Goal: Find specific page/section: Find specific page/section

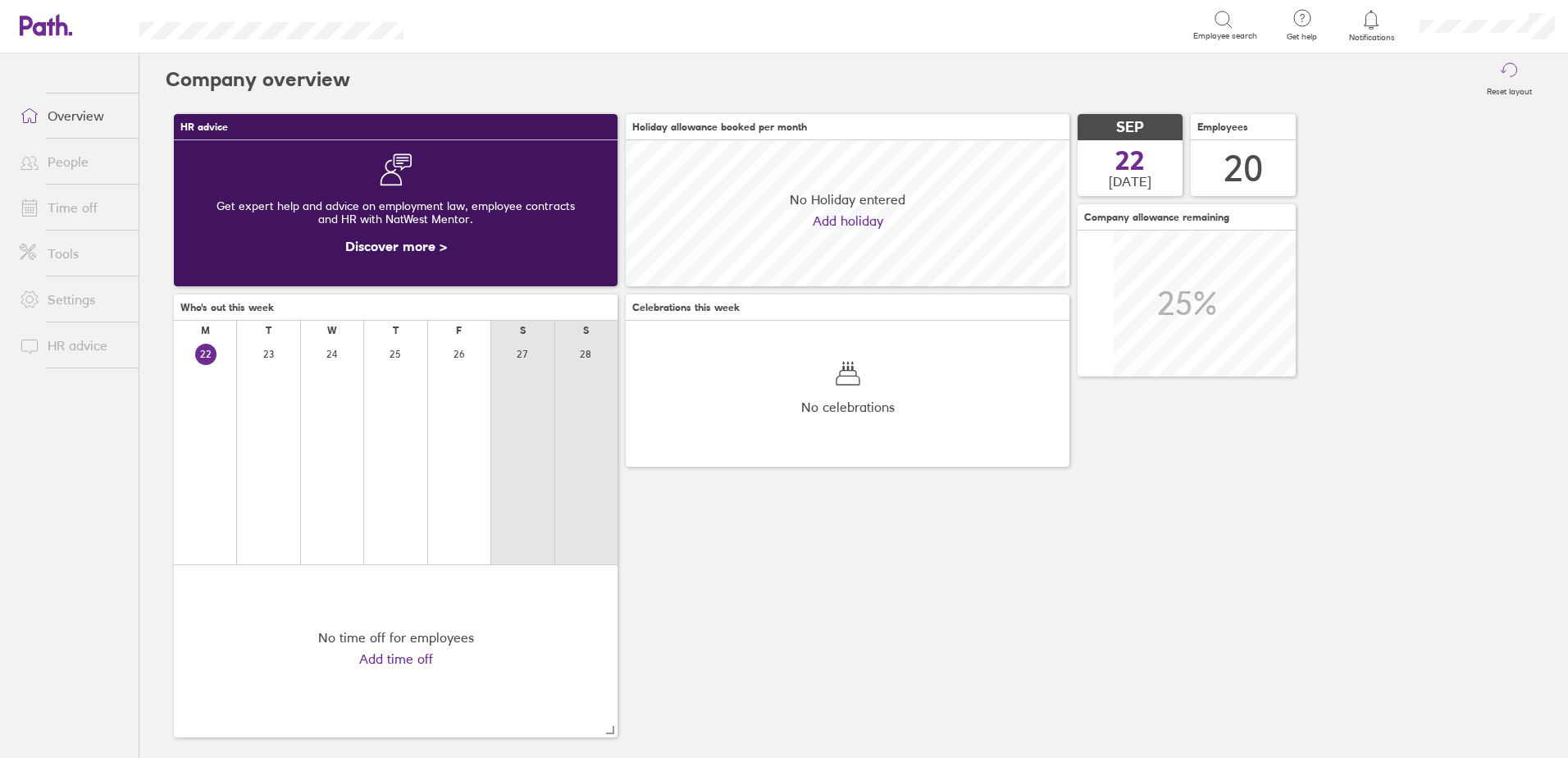
scroll to position [146, 443]
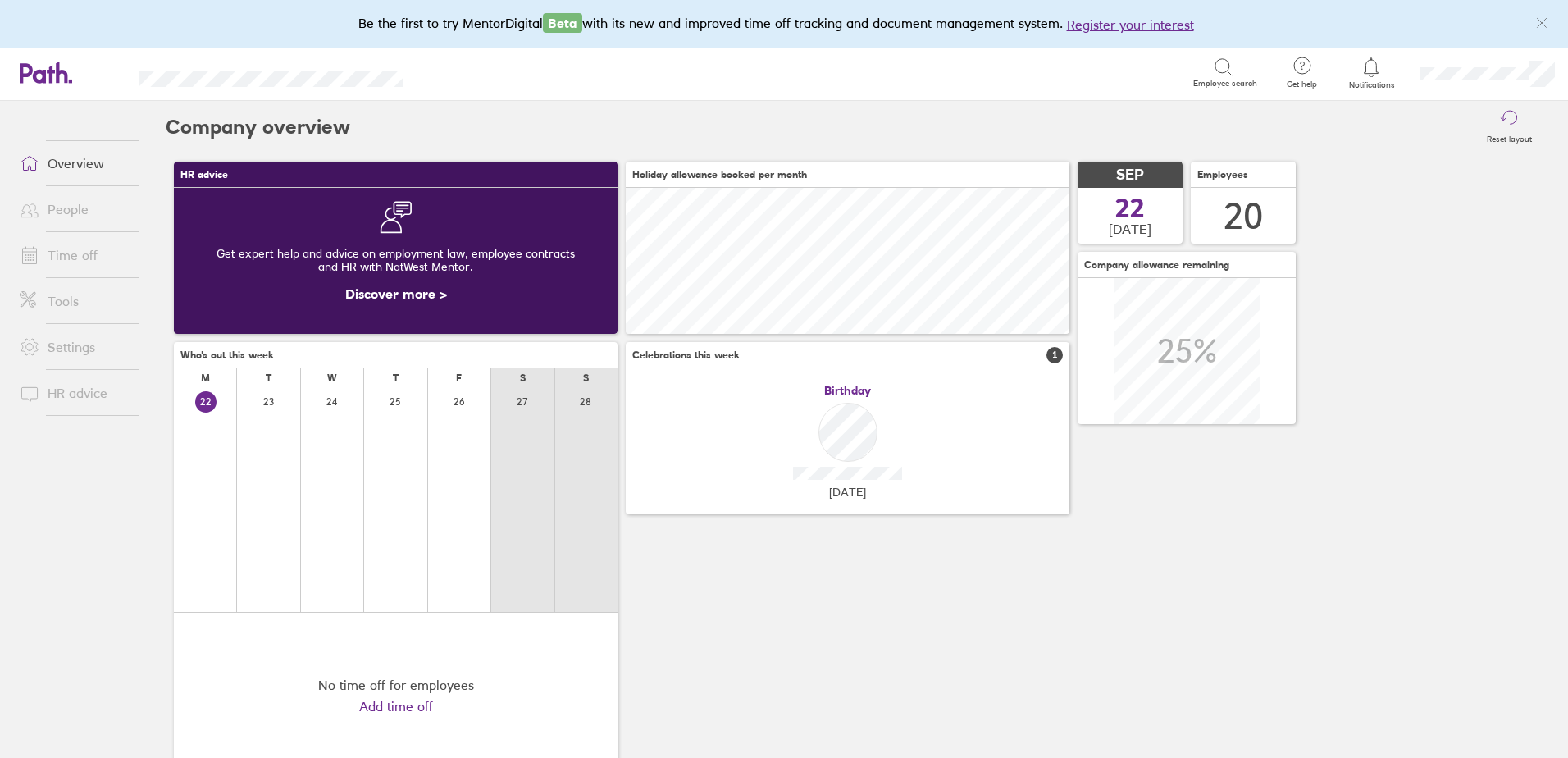
click at [86, 252] on link "Time off" at bounding box center [73, 255] width 132 height 33
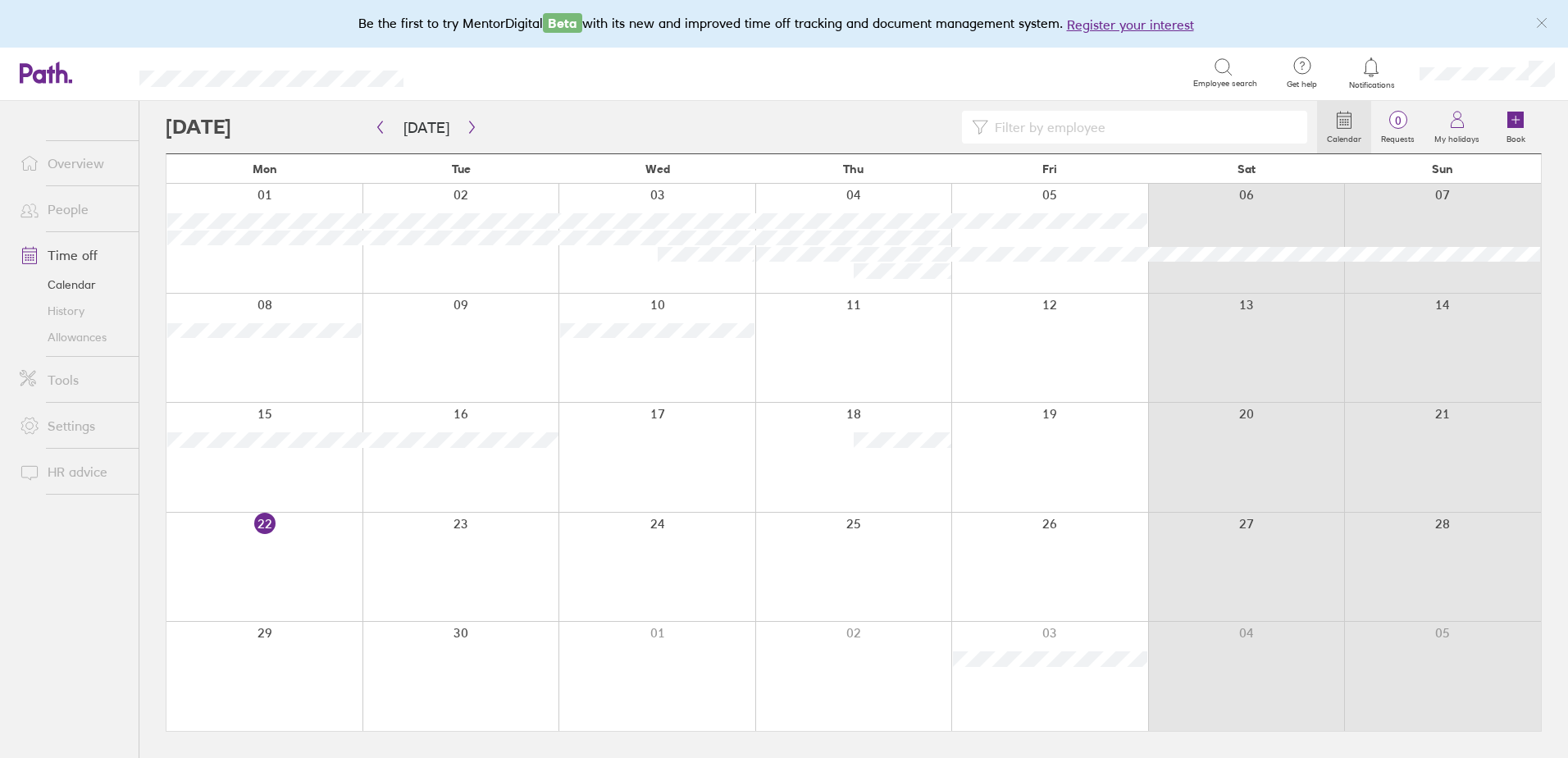
click at [75, 334] on link "Allowances" at bounding box center [73, 337] width 132 height 26
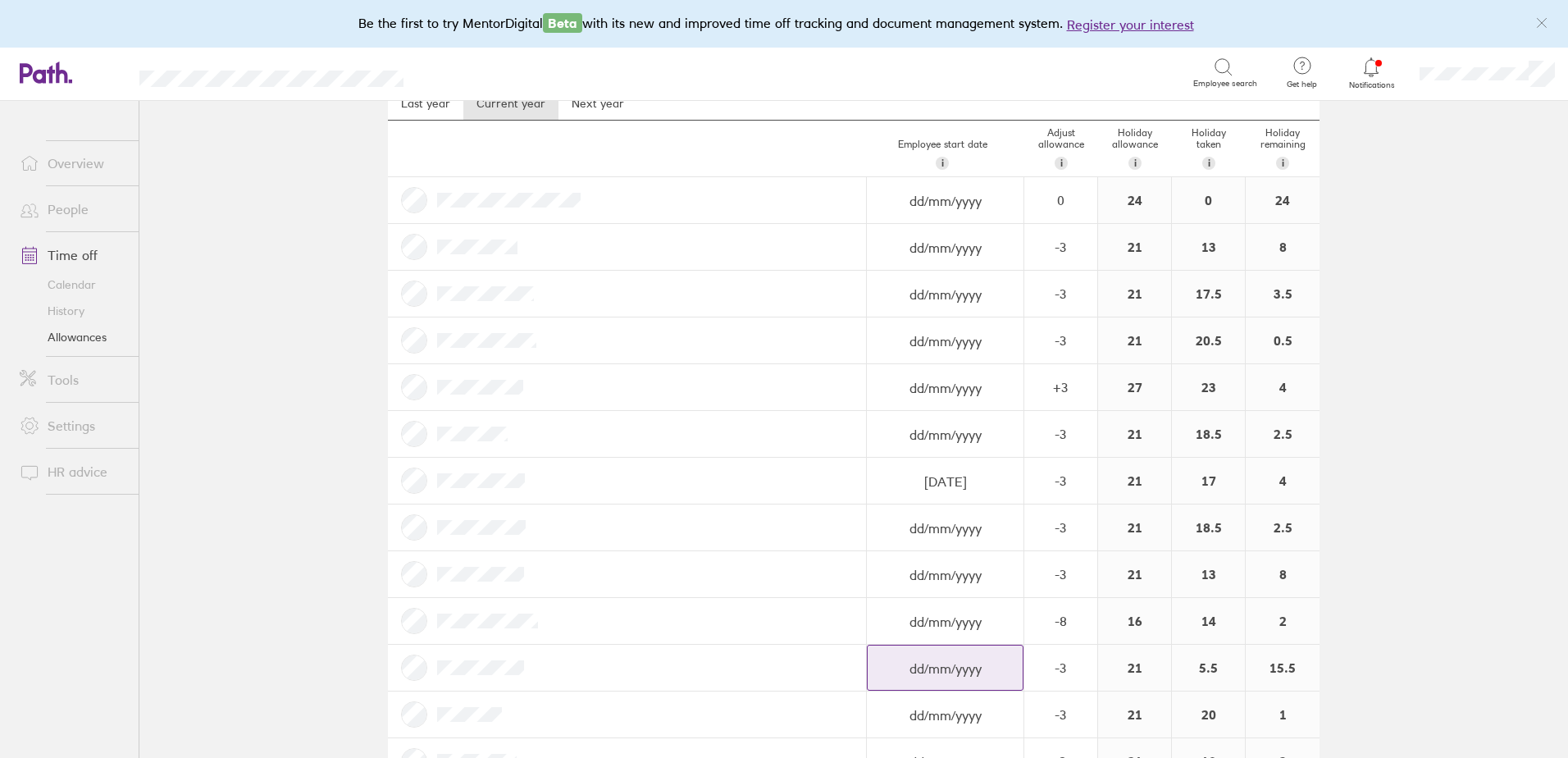
scroll to position [66, 0]
